Goal: Task Accomplishment & Management: Complete application form

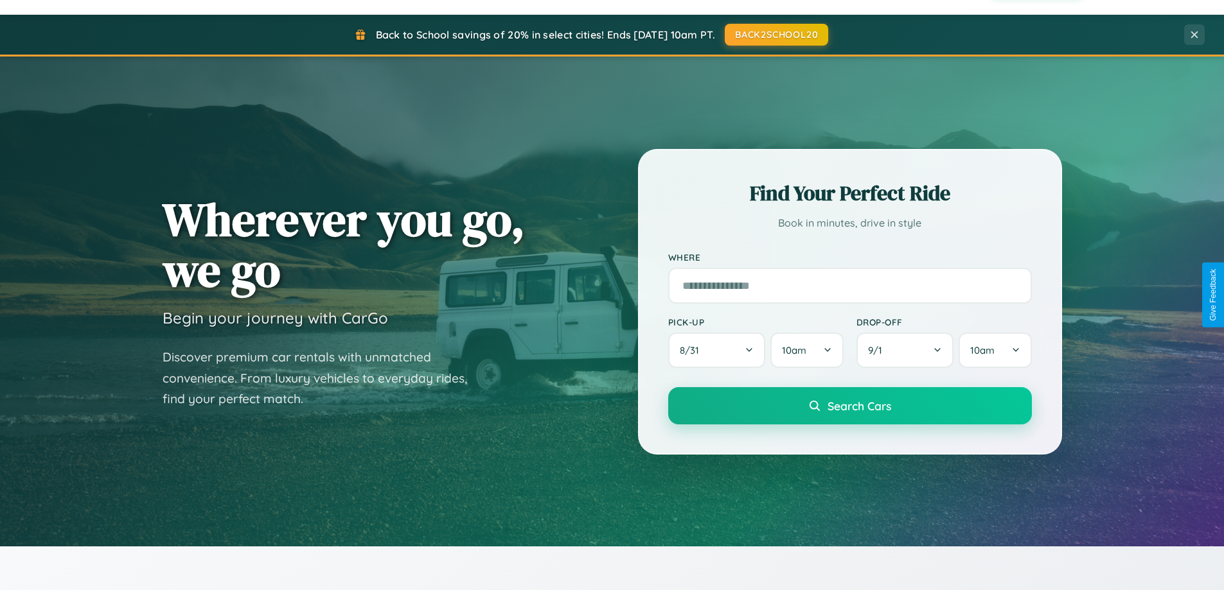
scroll to position [554, 0]
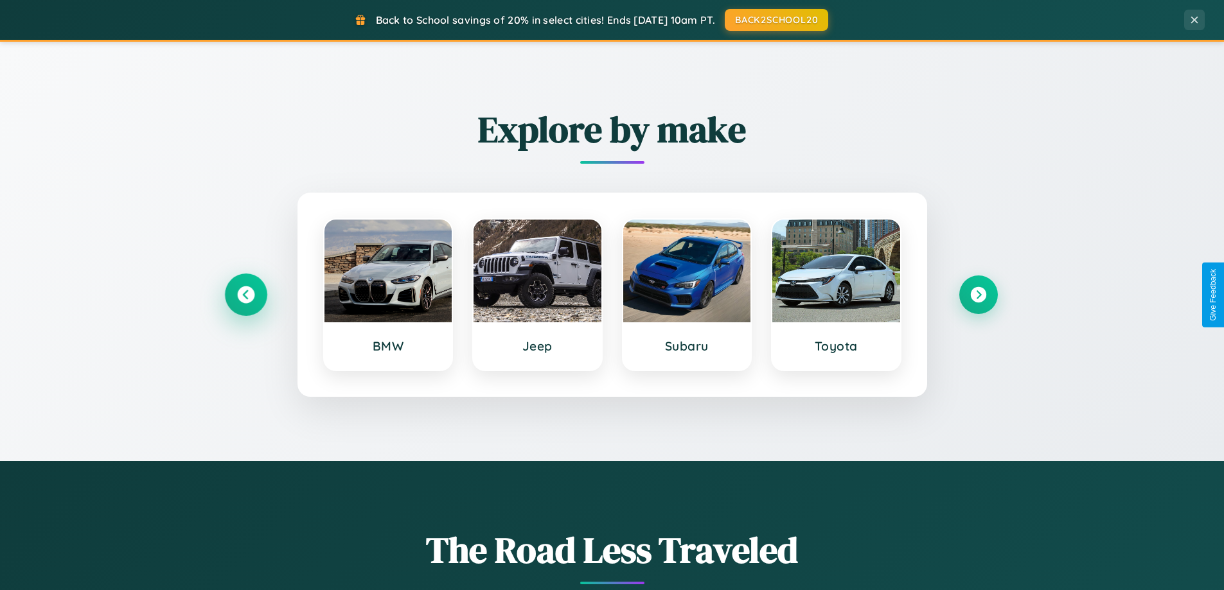
click at [245, 295] on icon at bounding box center [245, 295] width 17 height 17
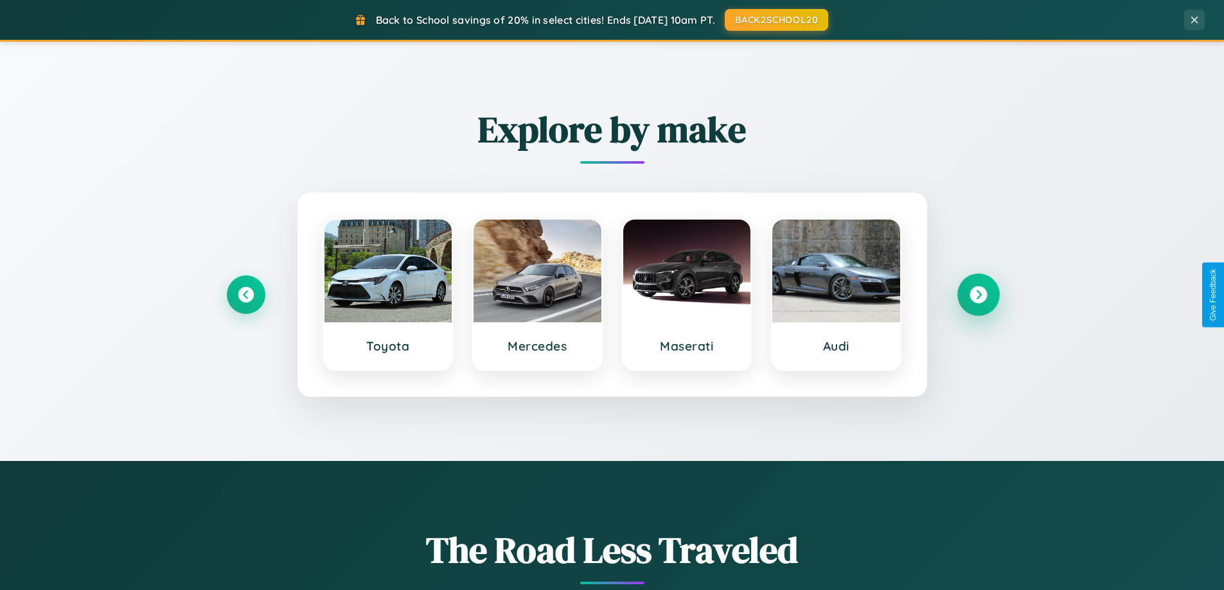
click at [978, 295] on icon at bounding box center [977, 295] width 17 height 17
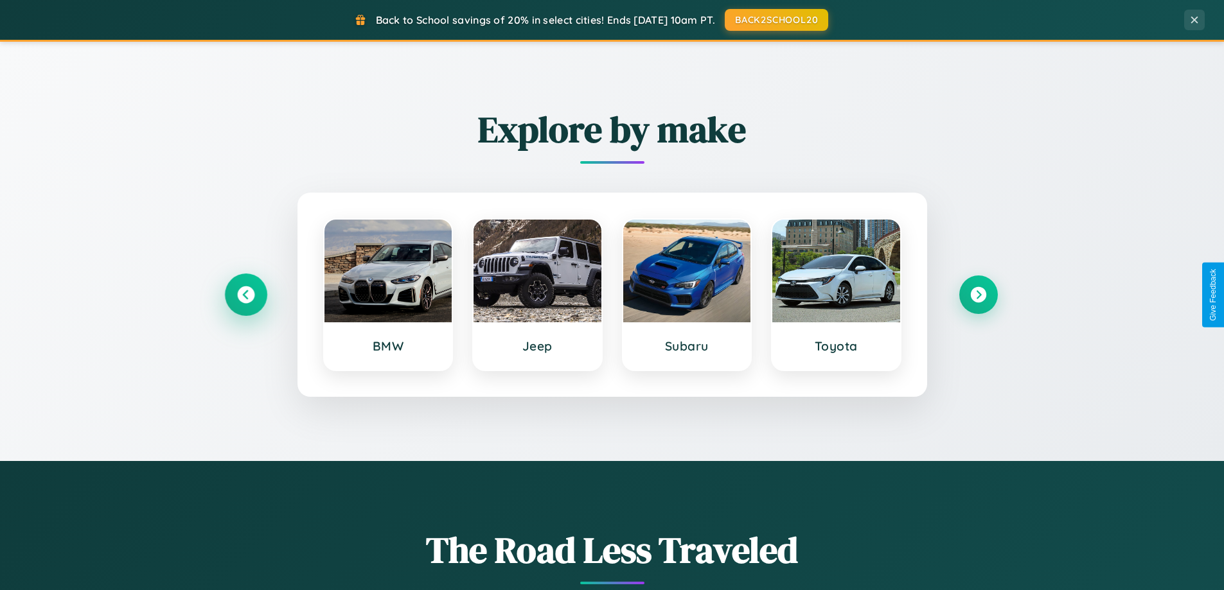
click at [245, 295] on icon at bounding box center [245, 295] width 17 height 17
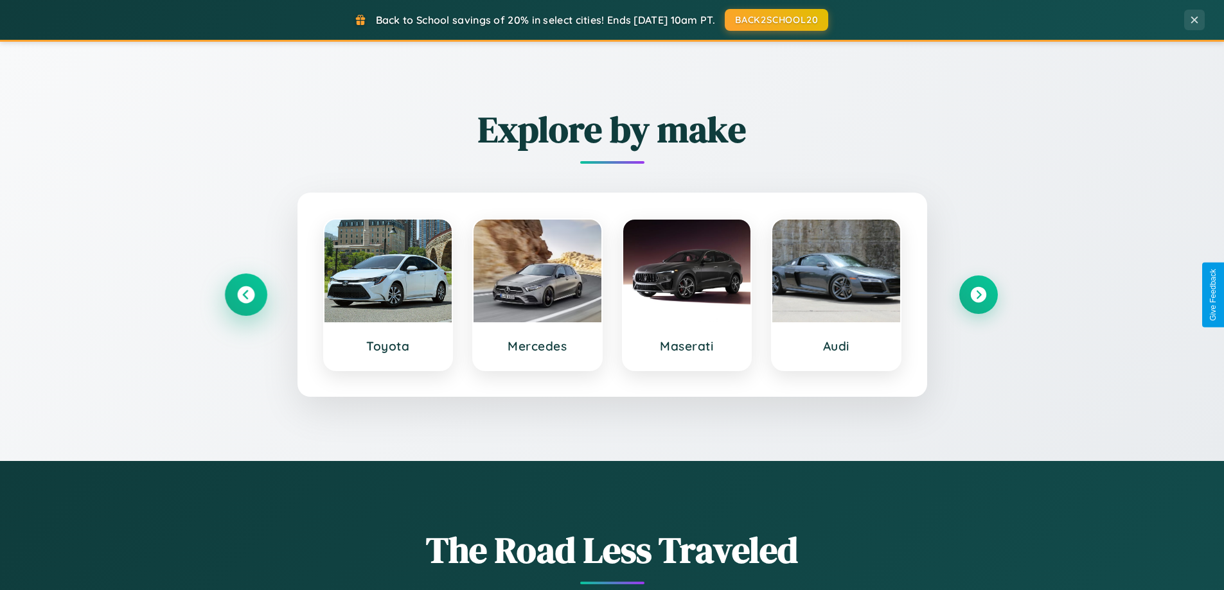
click at [245, 295] on icon at bounding box center [245, 295] width 17 height 17
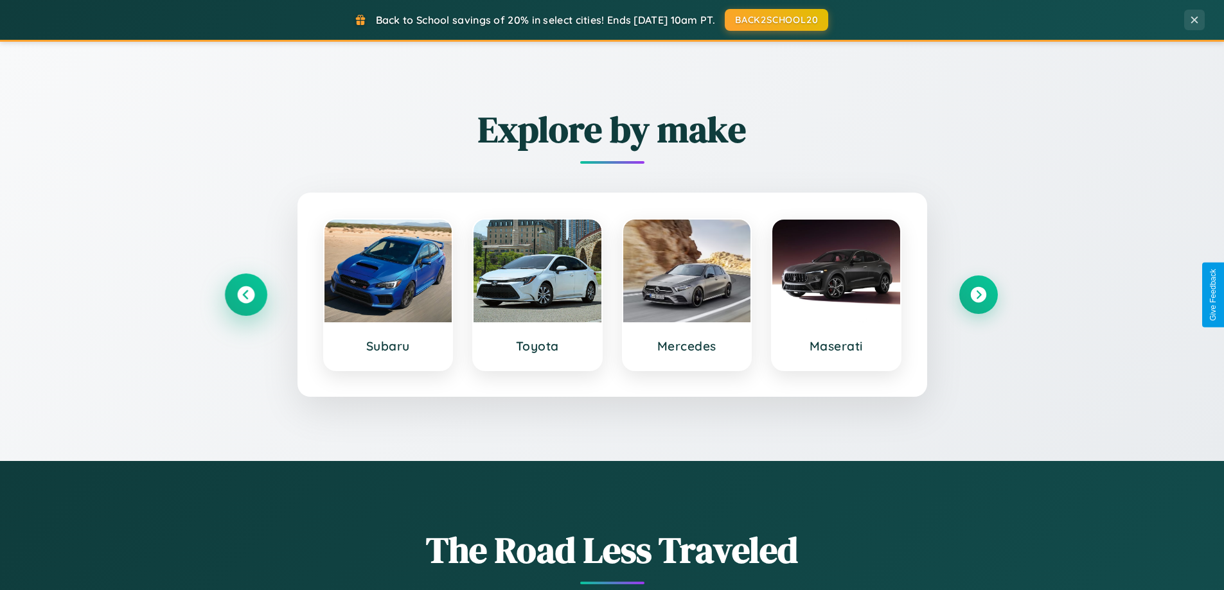
click at [245, 295] on icon at bounding box center [245, 295] width 17 height 17
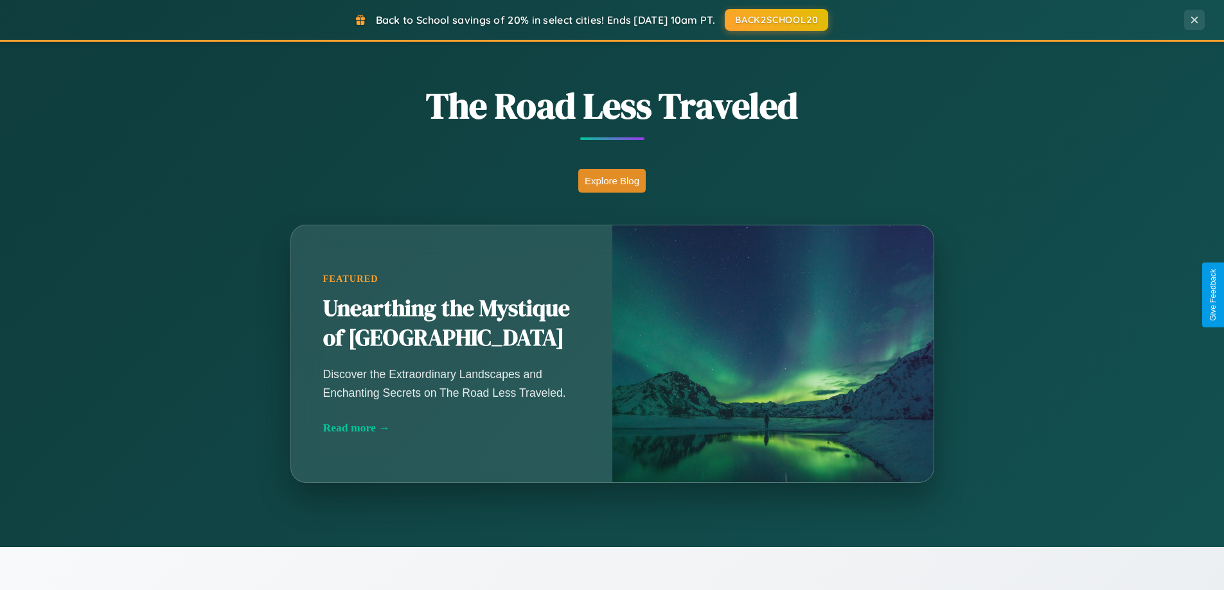
scroll to position [2472, 0]
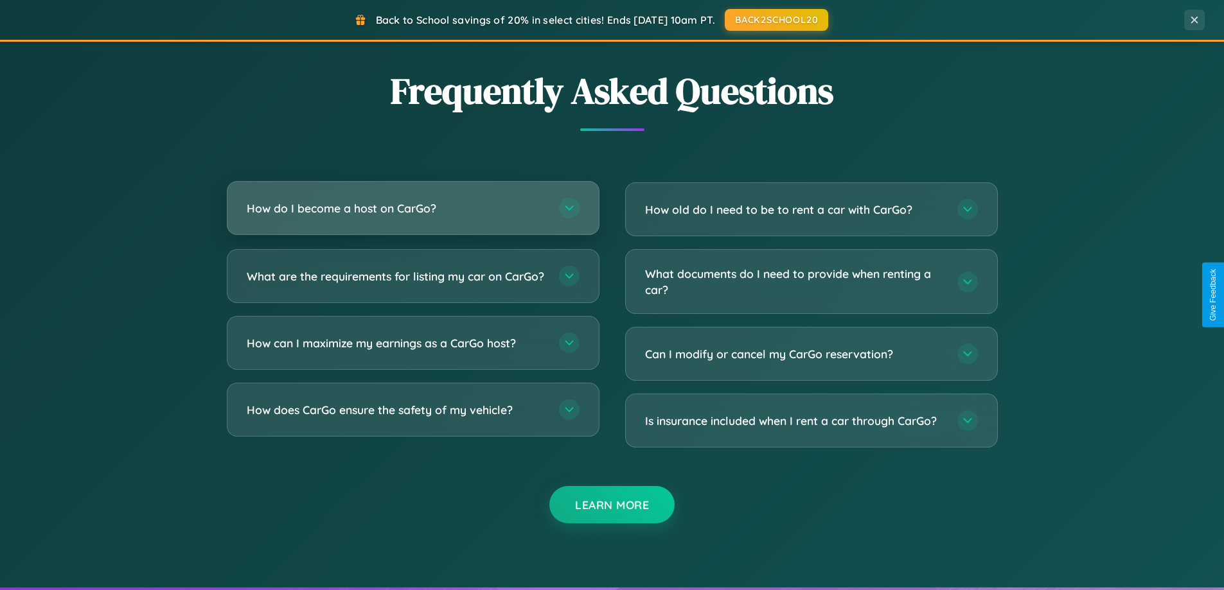
click at [412, 208] on h3 "How do I become a host on CarGo?" at bounding box center [396, 208] width 299 height 16
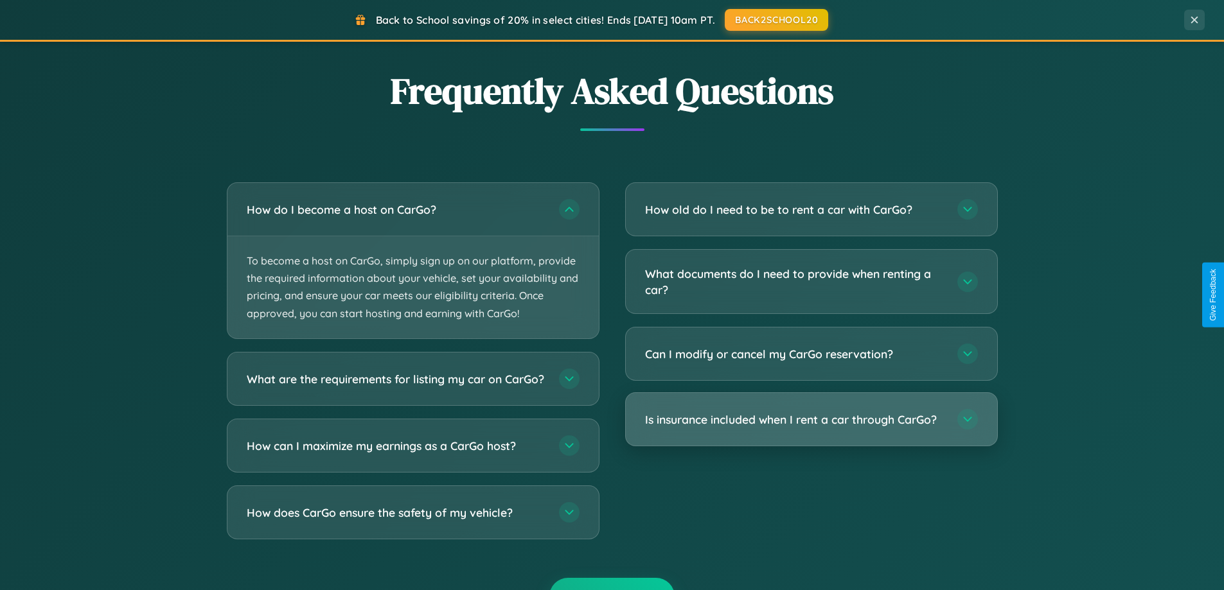
click at [811, 419] on h3 "Is insurance included when I rent a car through CarGo?" at bounding box center [794, 420] width 299 height 16
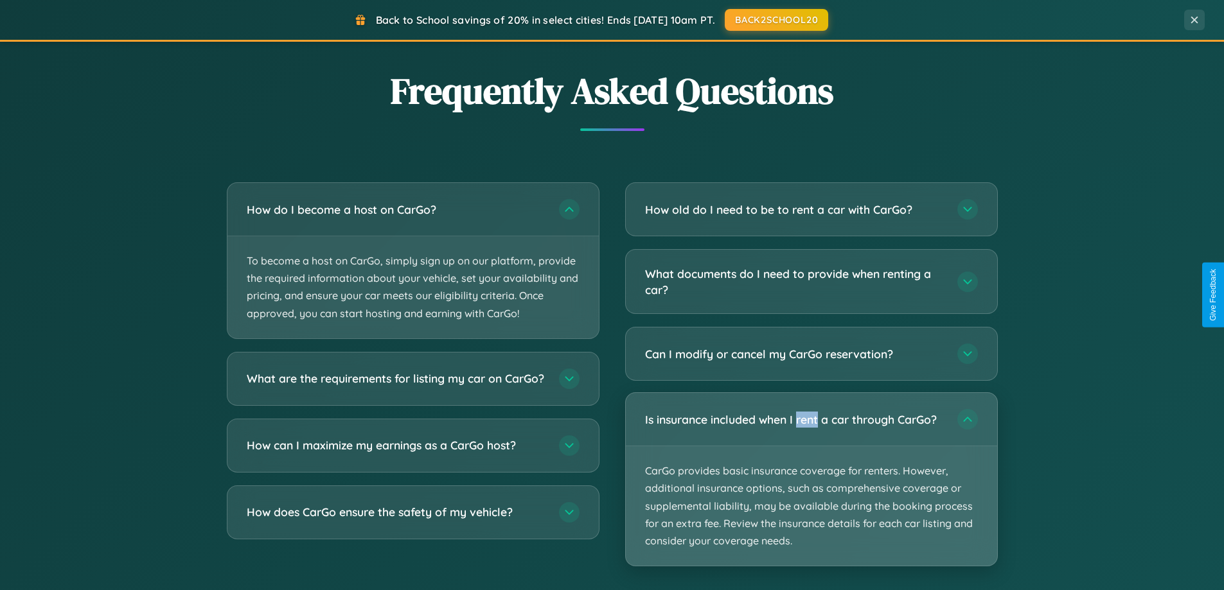
click at [811, 479] on p "CarGo provides basic insurance coverage for renters. However, additional insura…" at bounding box center [811, 505] width 371 height 119
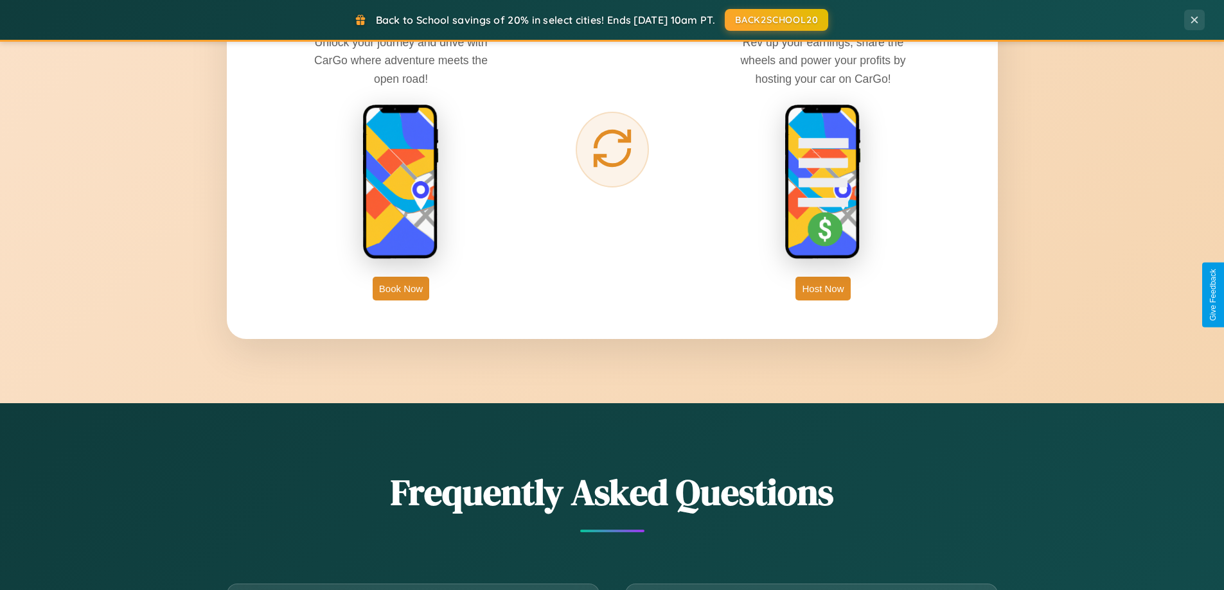
scroll to position [2064, 0]
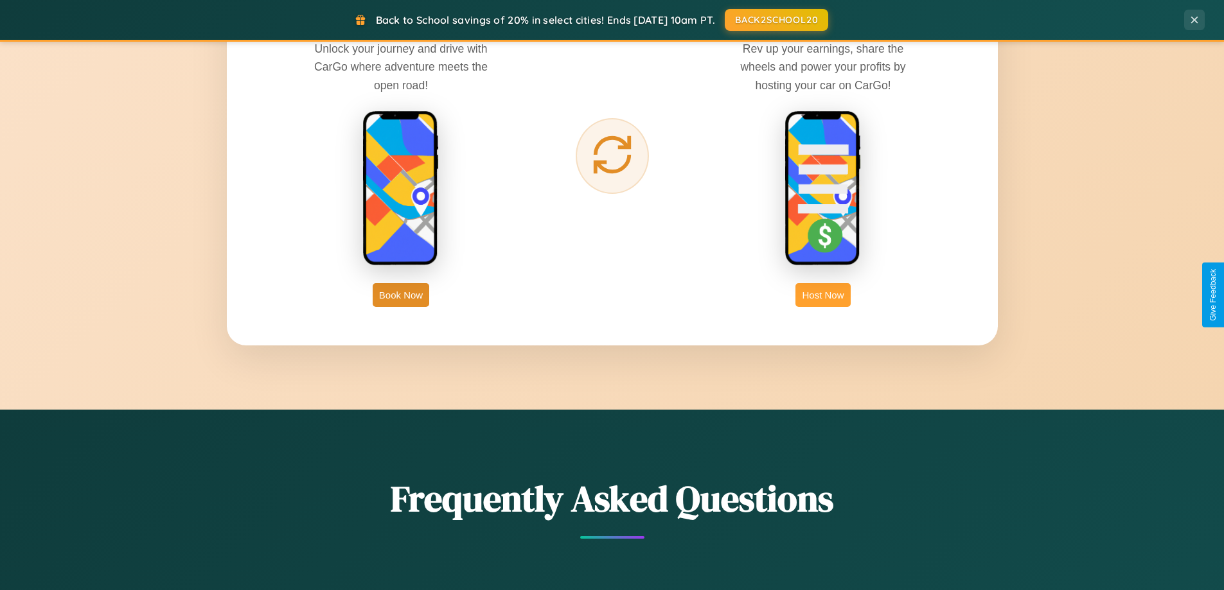
click at [823, 295] on button "Host Now" at bounding box center [822, 295] width 55 height 24
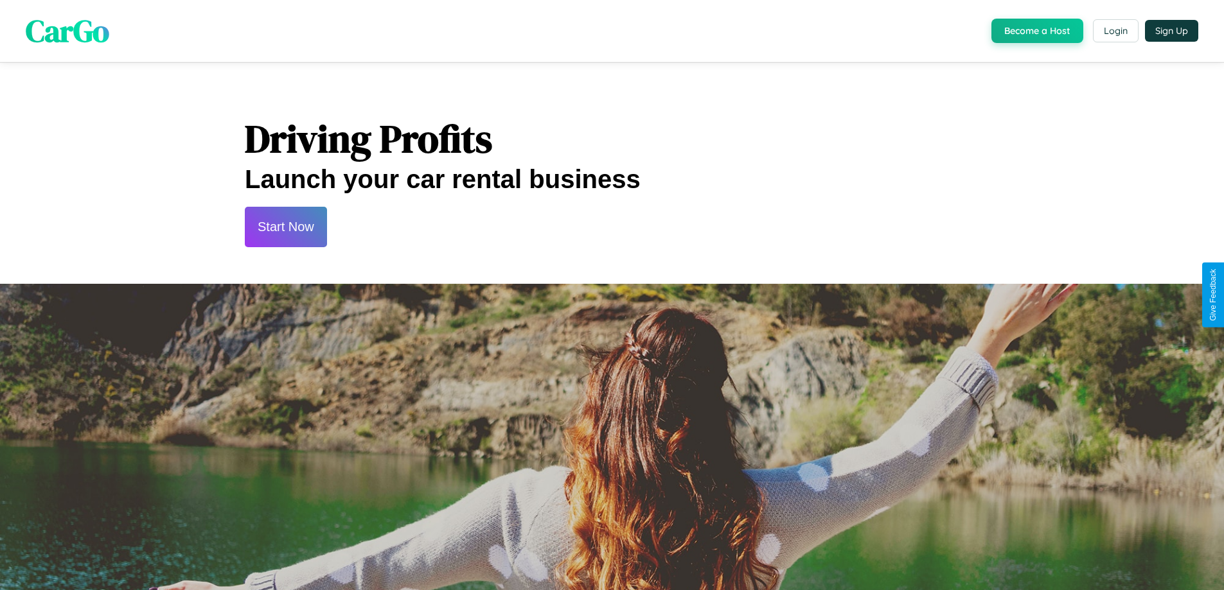
click at [285, 227] on button "Start Now" at bounding box center [286, 227] width 82 height 40
